Goal: Share content

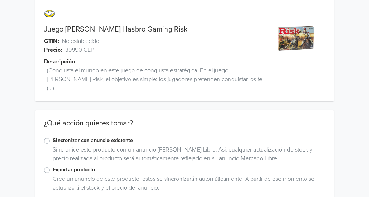
scroll to position [20, 0]
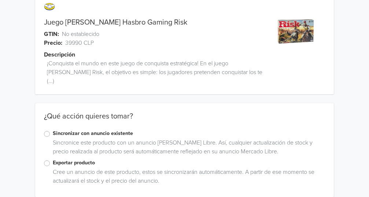
click at [53, 159] on label "Exportar producto" at bounding box center [189, 163] width 272 height 8
click at [0, 0] on input "Exportar producto" at bounding box center [0, 0] width 0 height 0
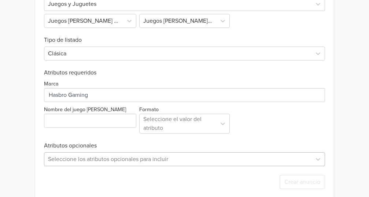
scroll to position [272, 0]
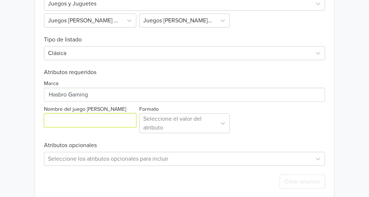
click at [101, 113] on input "Nombre del juego [PERSON_NAME]" at bounding box center [90, 120] width 92 height 14
click at [67, 113] on input "Nombre del juego [PERSON_NAME]" at bounding box center [90, 120] width 92 height 14
paste input "Juego [PERSON_NAME] Hasbro Gaming Risk"
type input "Juego [PERSON_NAME] Hasbro Gaming Risk"
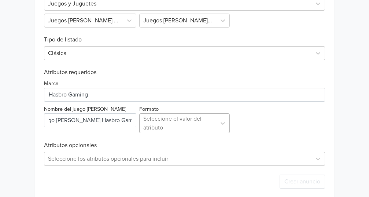
click at [213, 118] on div at bounding box center [177, 123] width 69 height 10
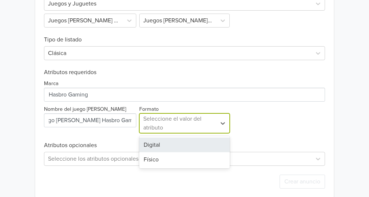
scroll to position [0, 0]
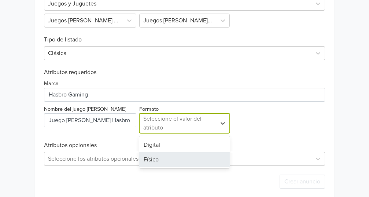
click at [197, 152] on div "Físico" at bounding box center [184, 159] width 90 height 15
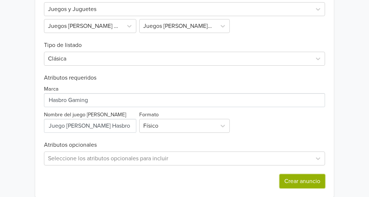
click at [287, 174] on button "Crear anuncio" at bounding box center [302, 181] width 45 height 14
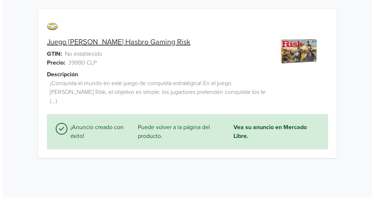
scroll to position [0, 0]
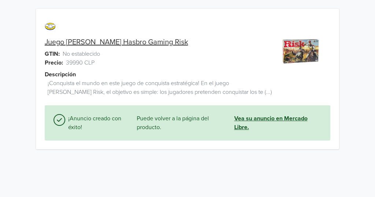
click at [269, 122] on link "Vea su anuncio en Mercado Libre." at bounding box center [278, 123] width 88 height 18
